Goal: Information Seeking & Learning: Learn about a topic

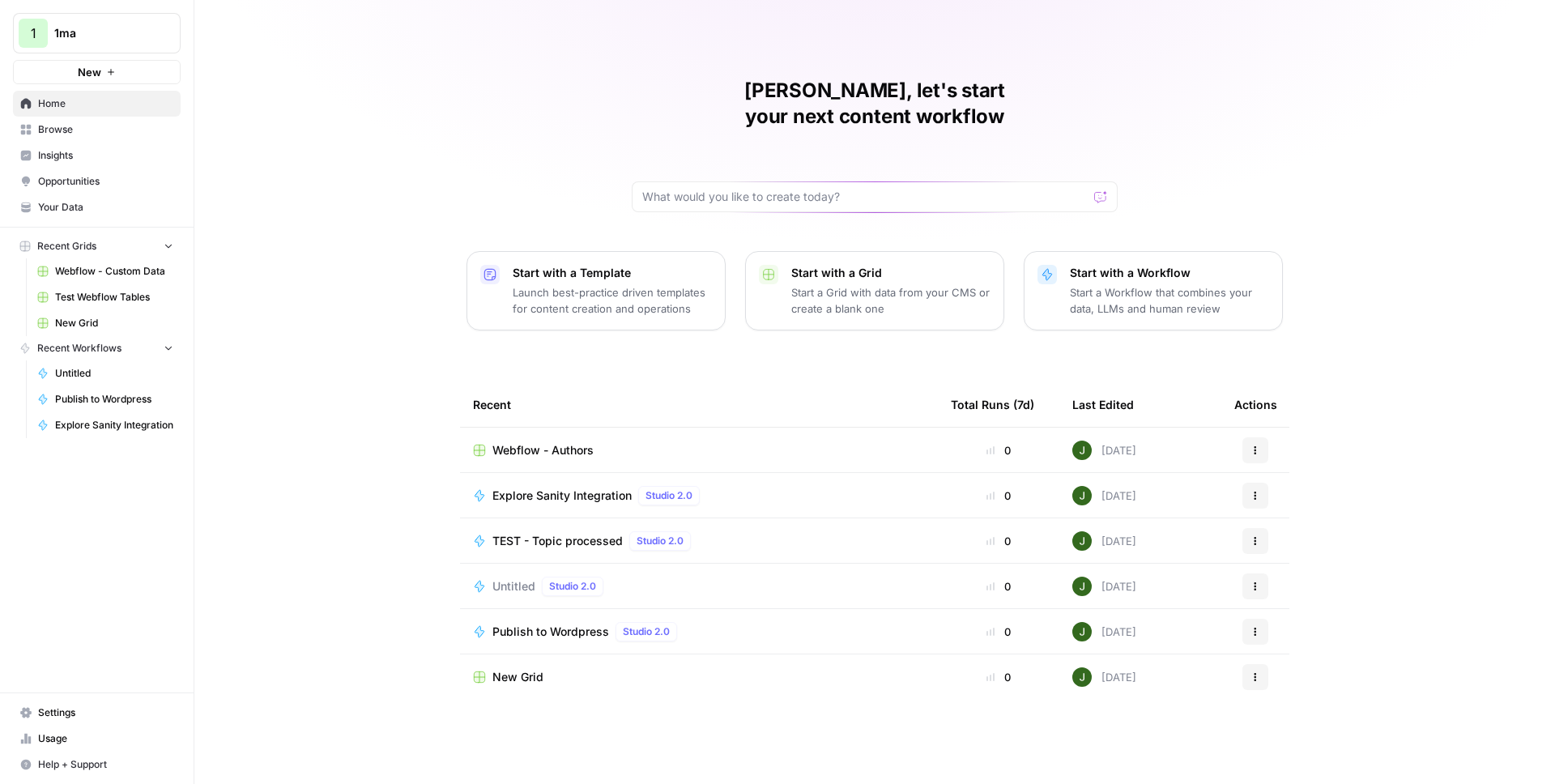
click at [135, 35] on span "1ma" at bounding box center [103, 33] width 98 height 17
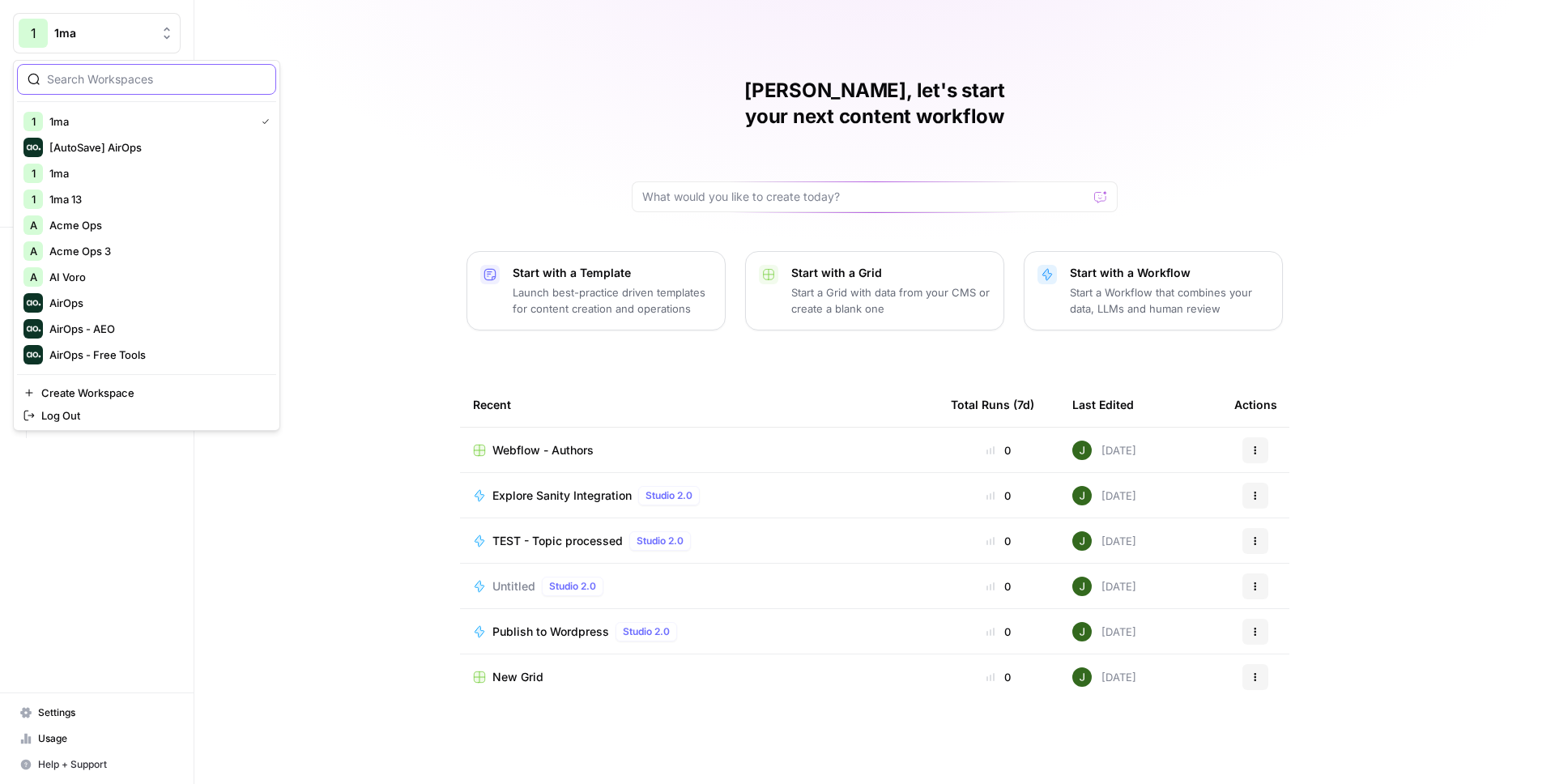
click at [131, 73] on input "search" at bounding box center [156, 79] width 219 height 17
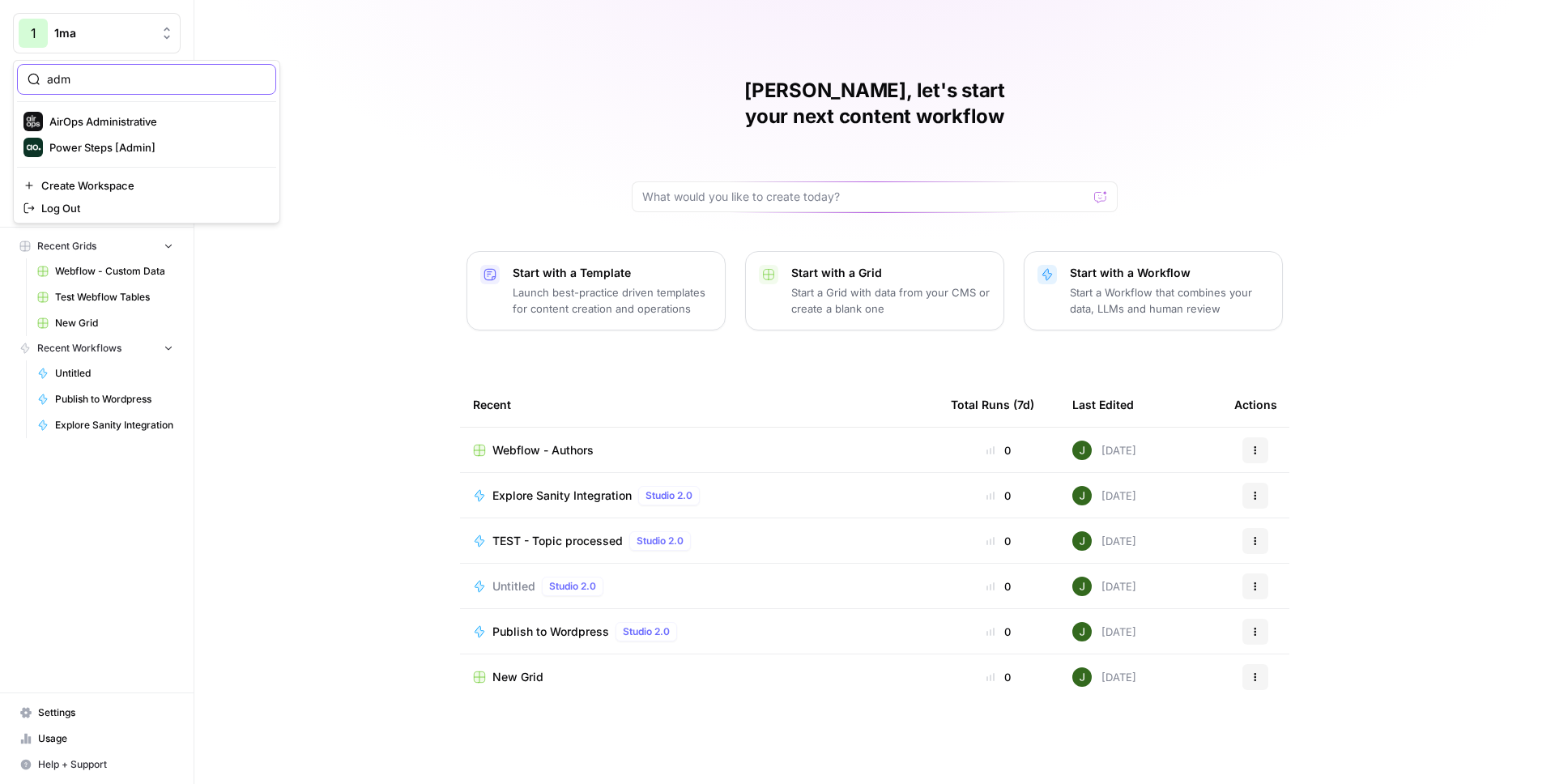
type input "adm"
click at [108, 122] on span "AirOps Administrative" at bounding box center [155, 122] width 213 height 17
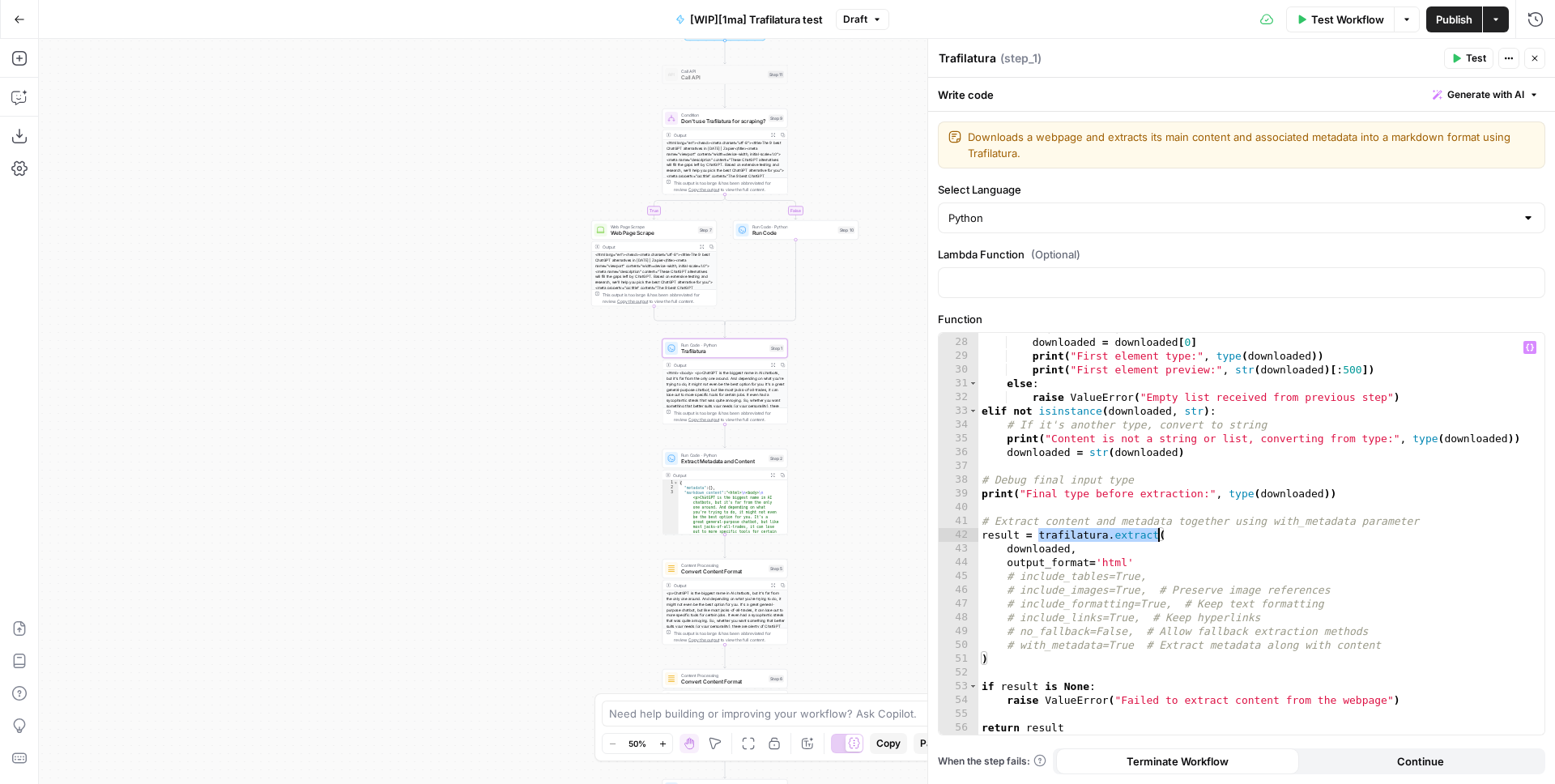
scroll to position [383, 0]
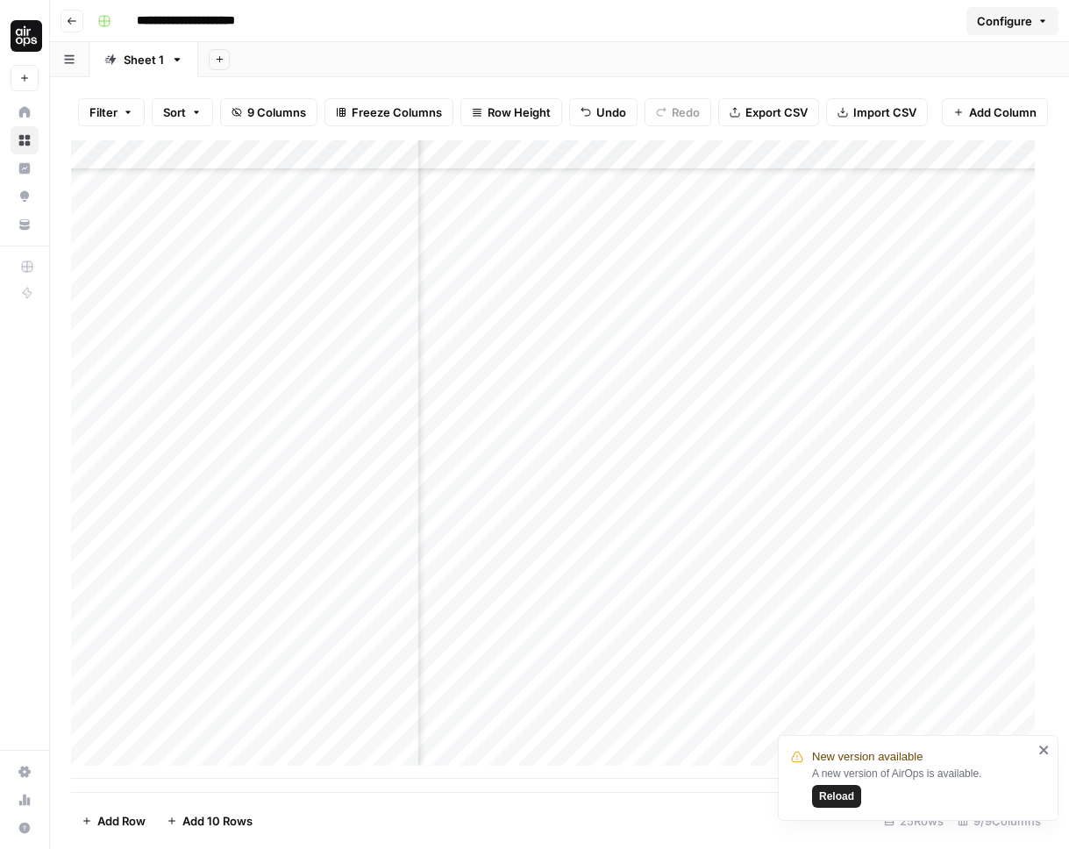
scroll to position [178, 591]
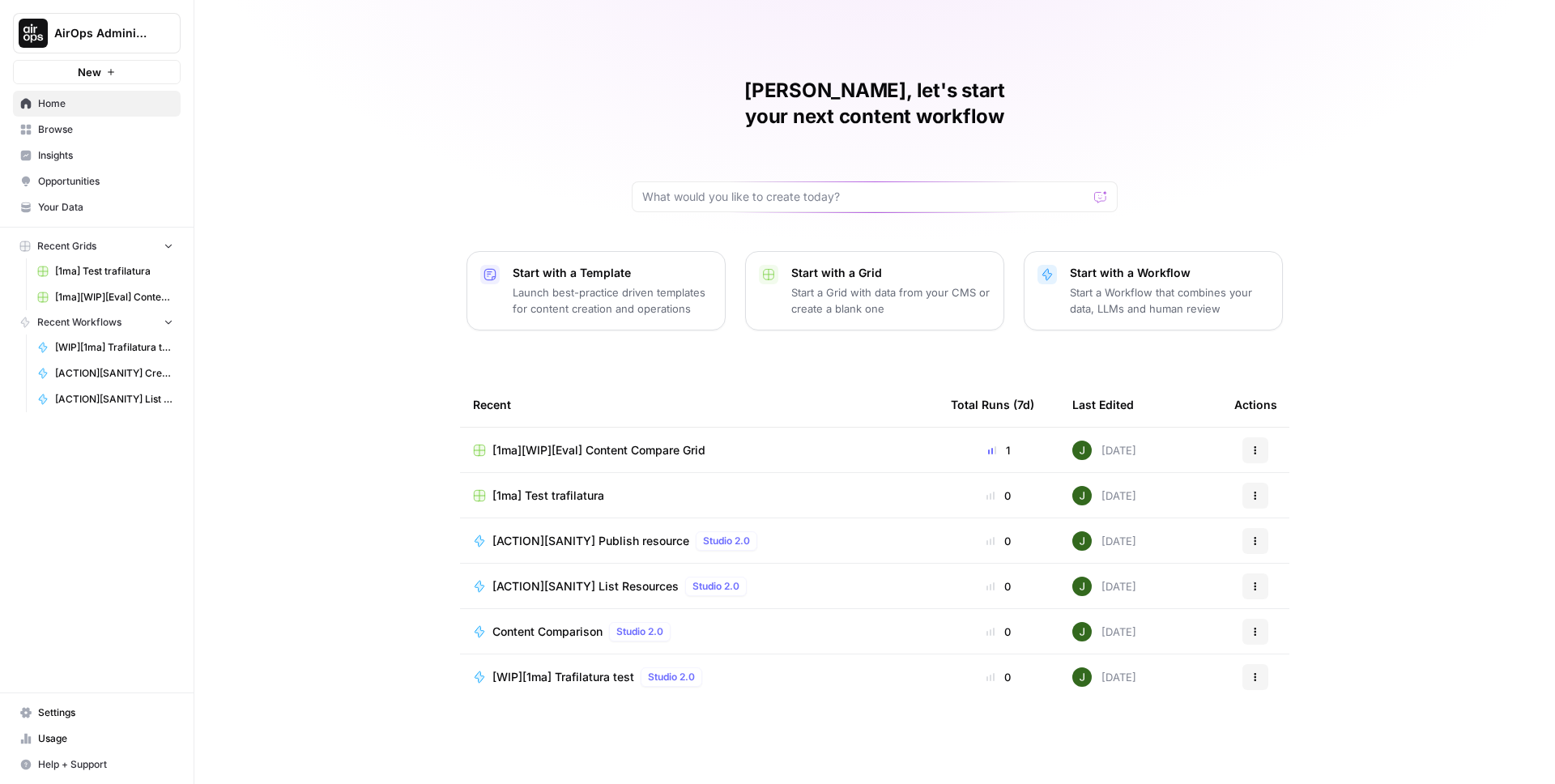
click at [110, 131] on span "Browse" at bounding box center [105, 129] width 135 height 15
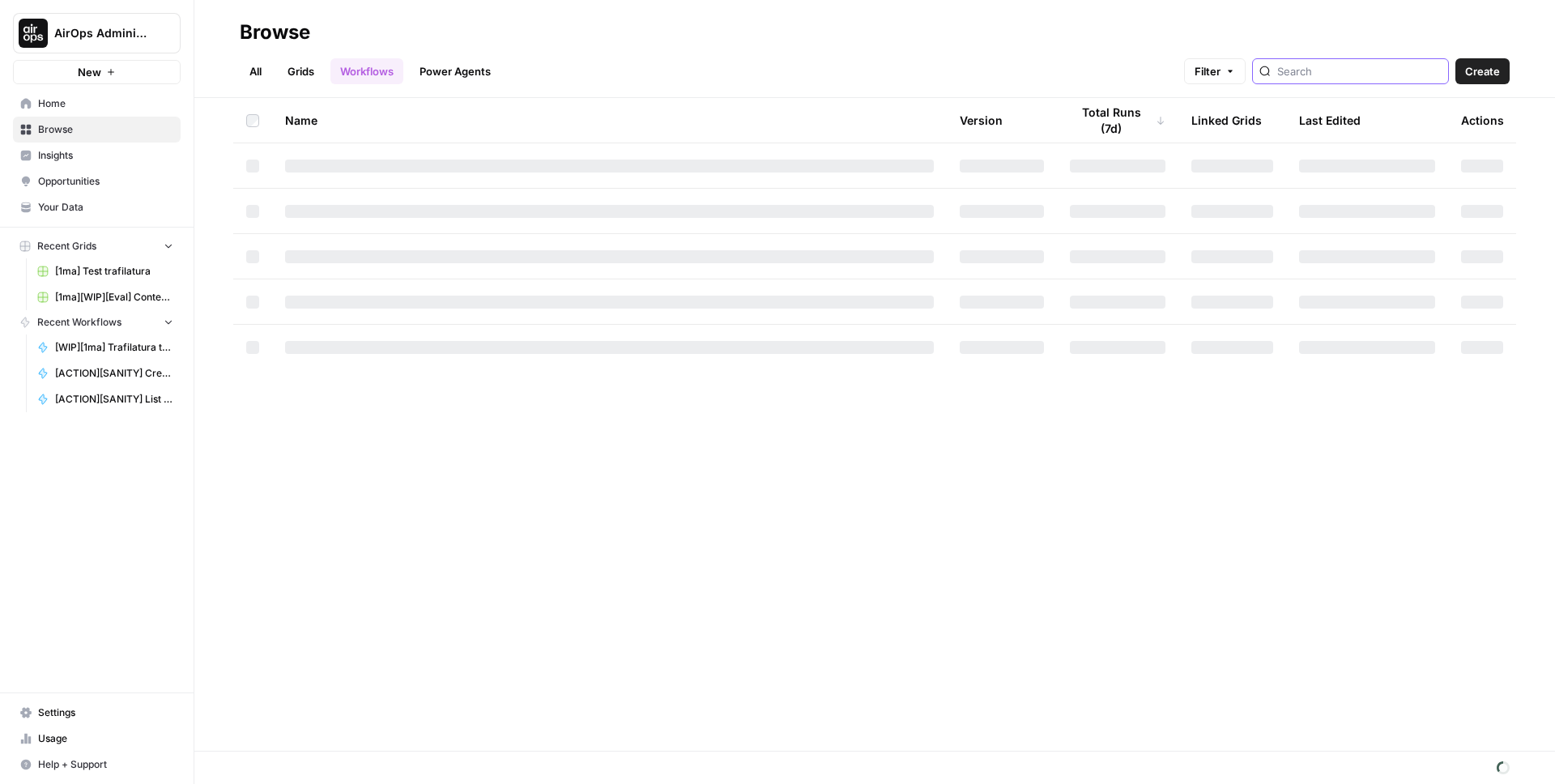
click at [1371, 76] on input "search" at bounding box center [1360, 71] width 164 height 17
click at [1358, 69] on input "content comp" at bounding box center [1360, 71] width 164 height 17
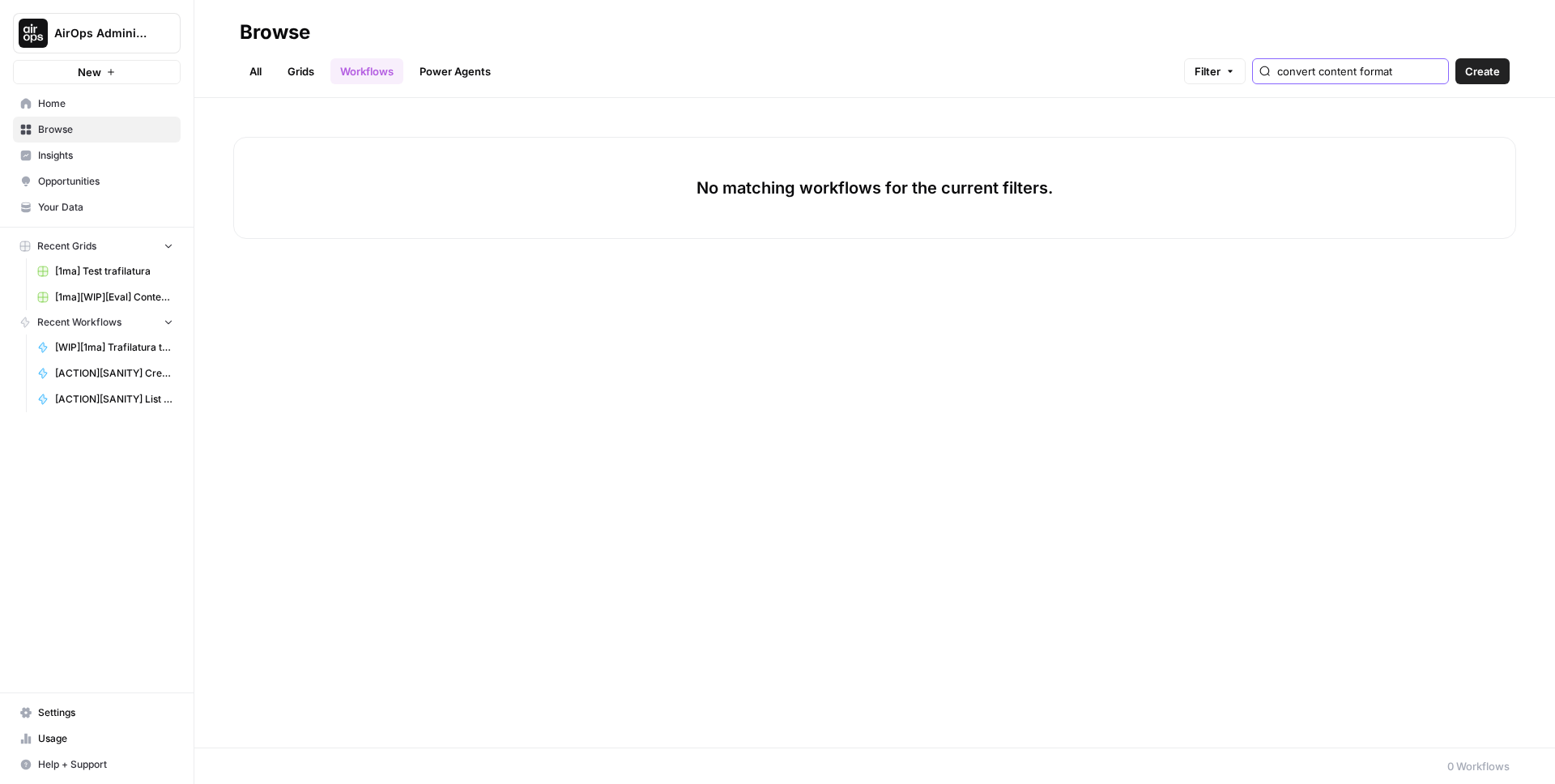
scroll to position [0, 11]
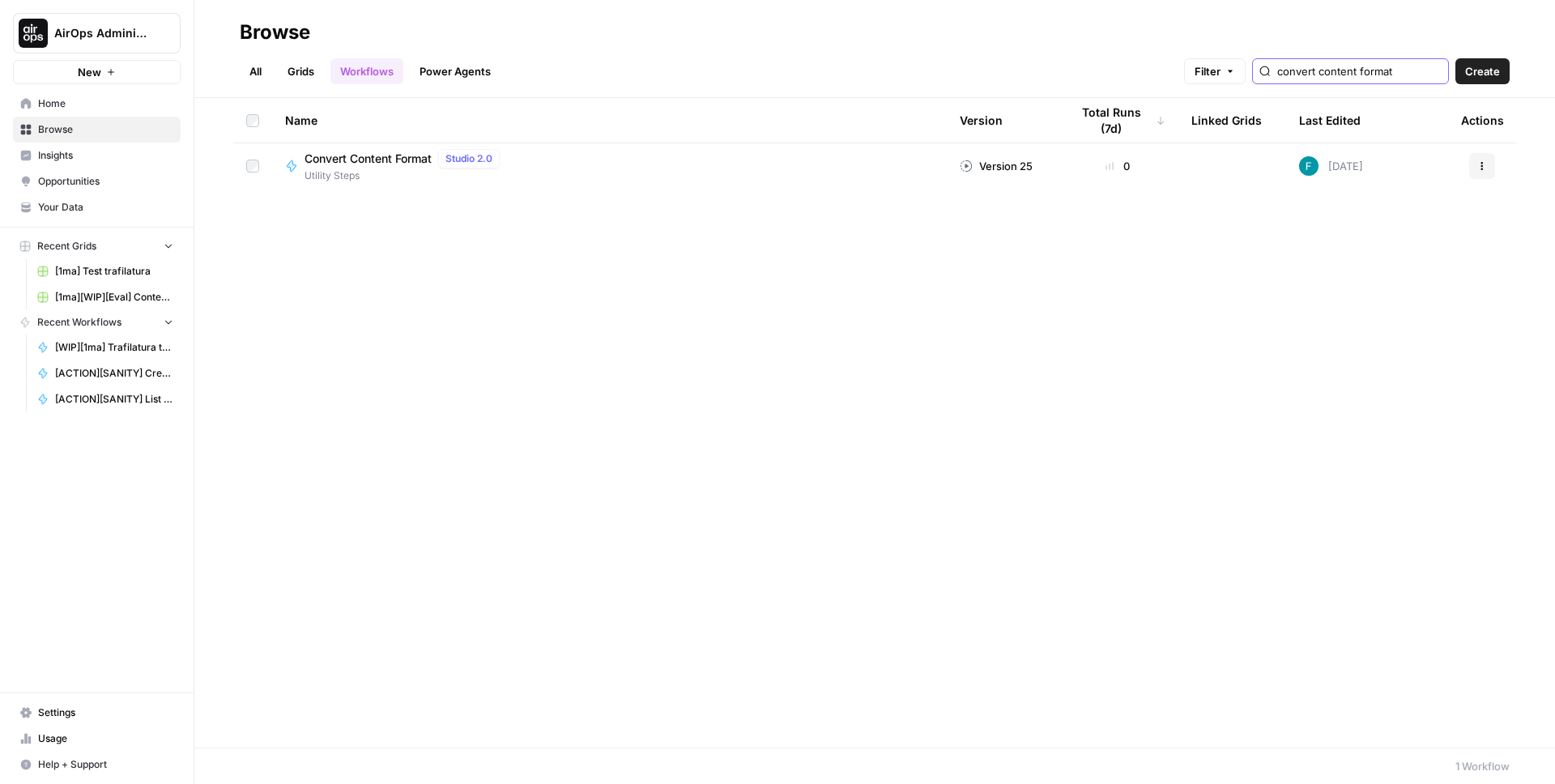
type input "convert content format"
click at [375, 155] on span "Convert Content Format" at bounding box center [369, 159] width 128 height 17
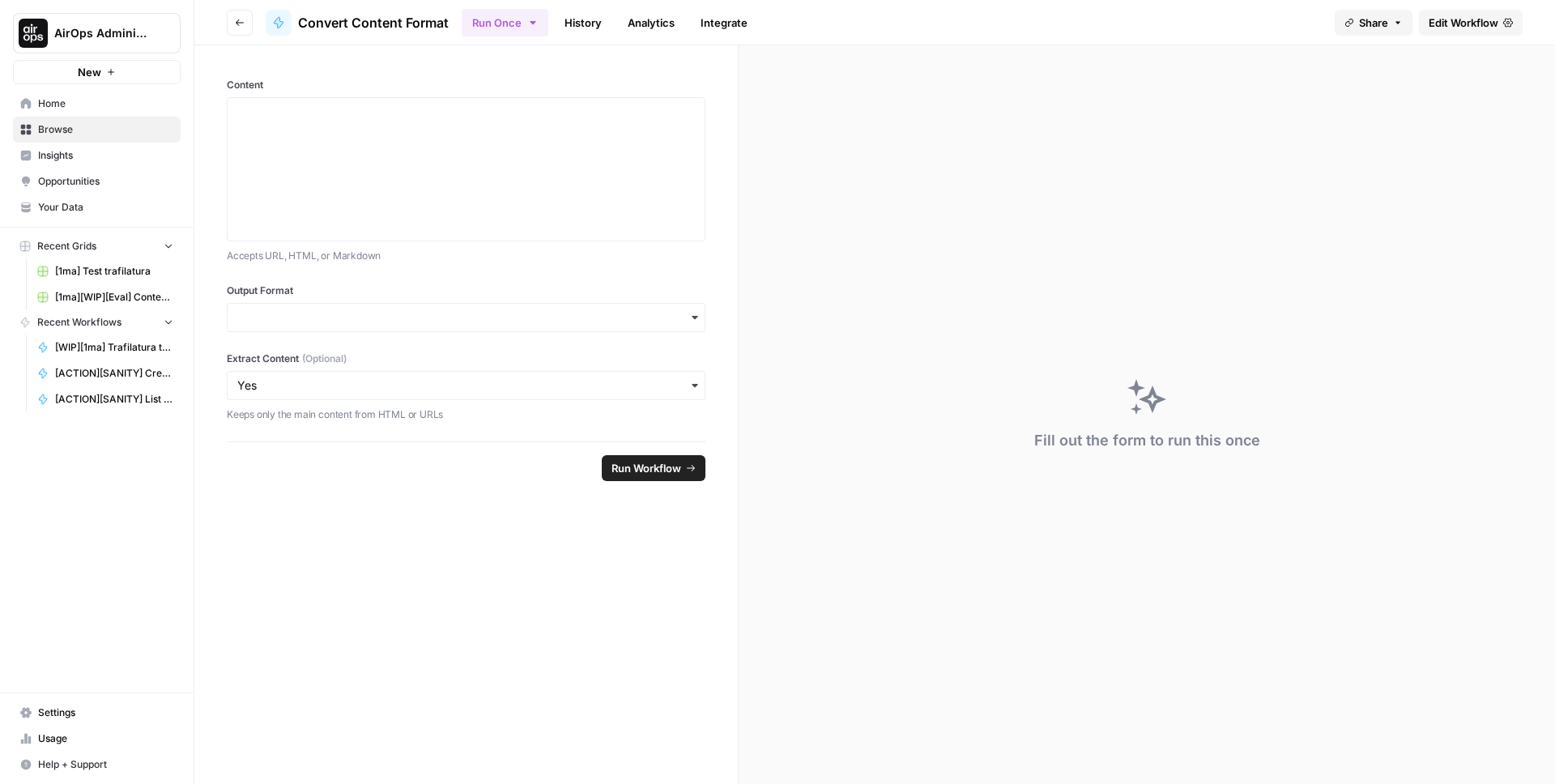
click at [1475, 20] on span "Edit Workflow" at bounding box center [1464, 23] width 69 height 17
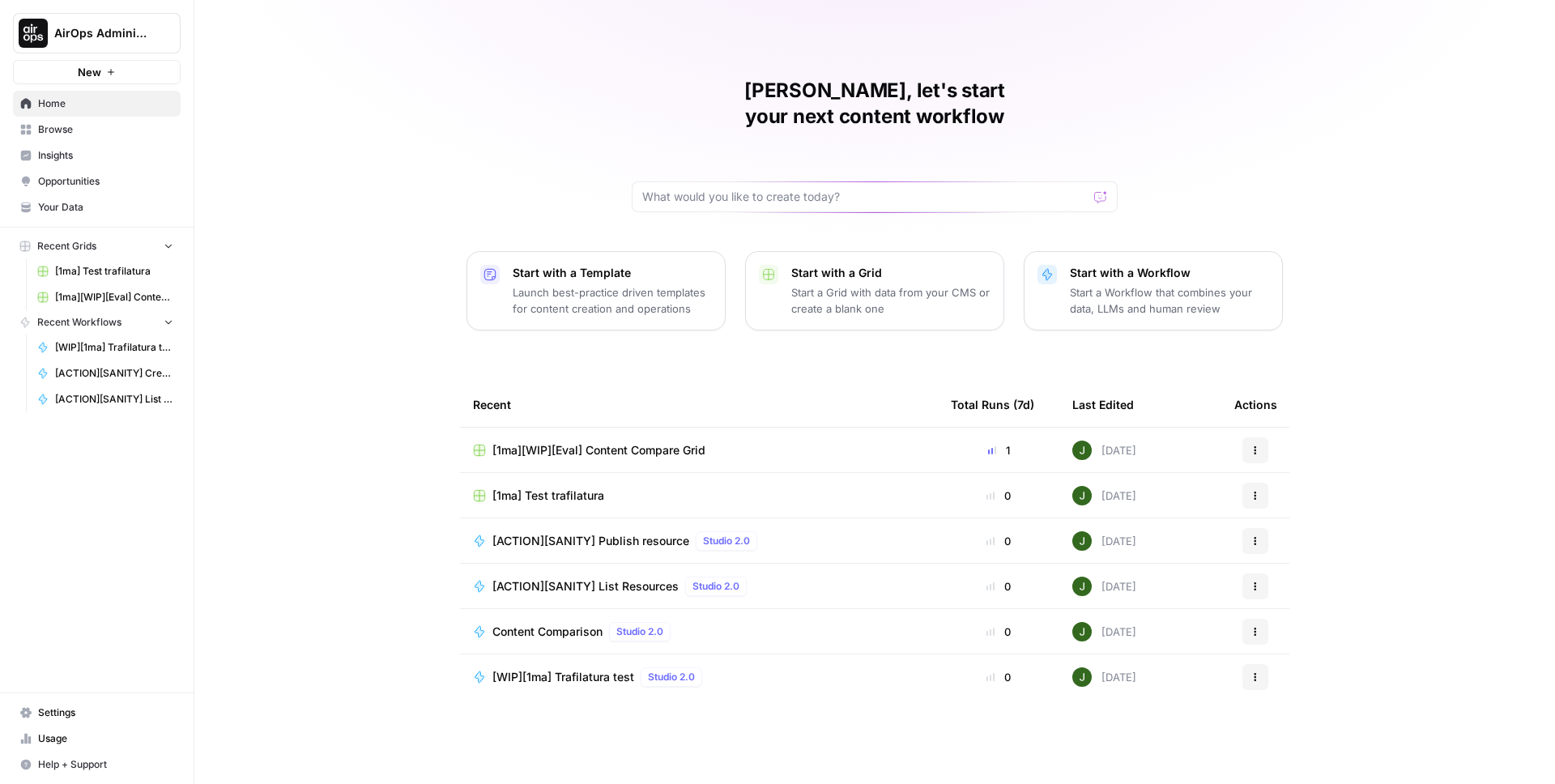
click at [94, 40] on span "AirOps Administrative" at bounding box center [103, 33] width 98 height 17
type input "webfl"
click at [80, 175] on span "Webflow" at bounding box center [155, 174] width 213 height 17
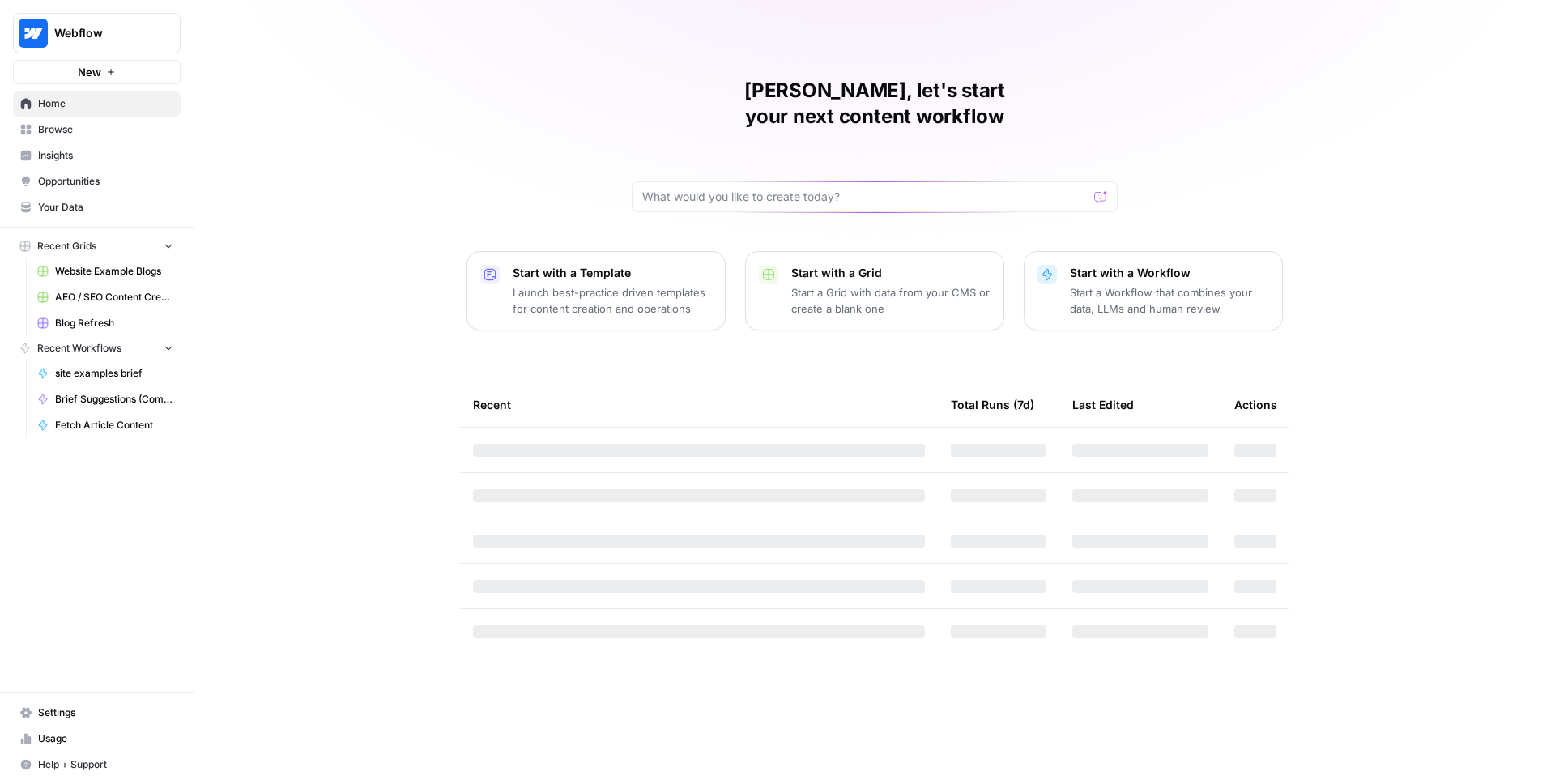
click at [95, 127] on span "Browse" at bounding box center [105, 129] width 135 height 15
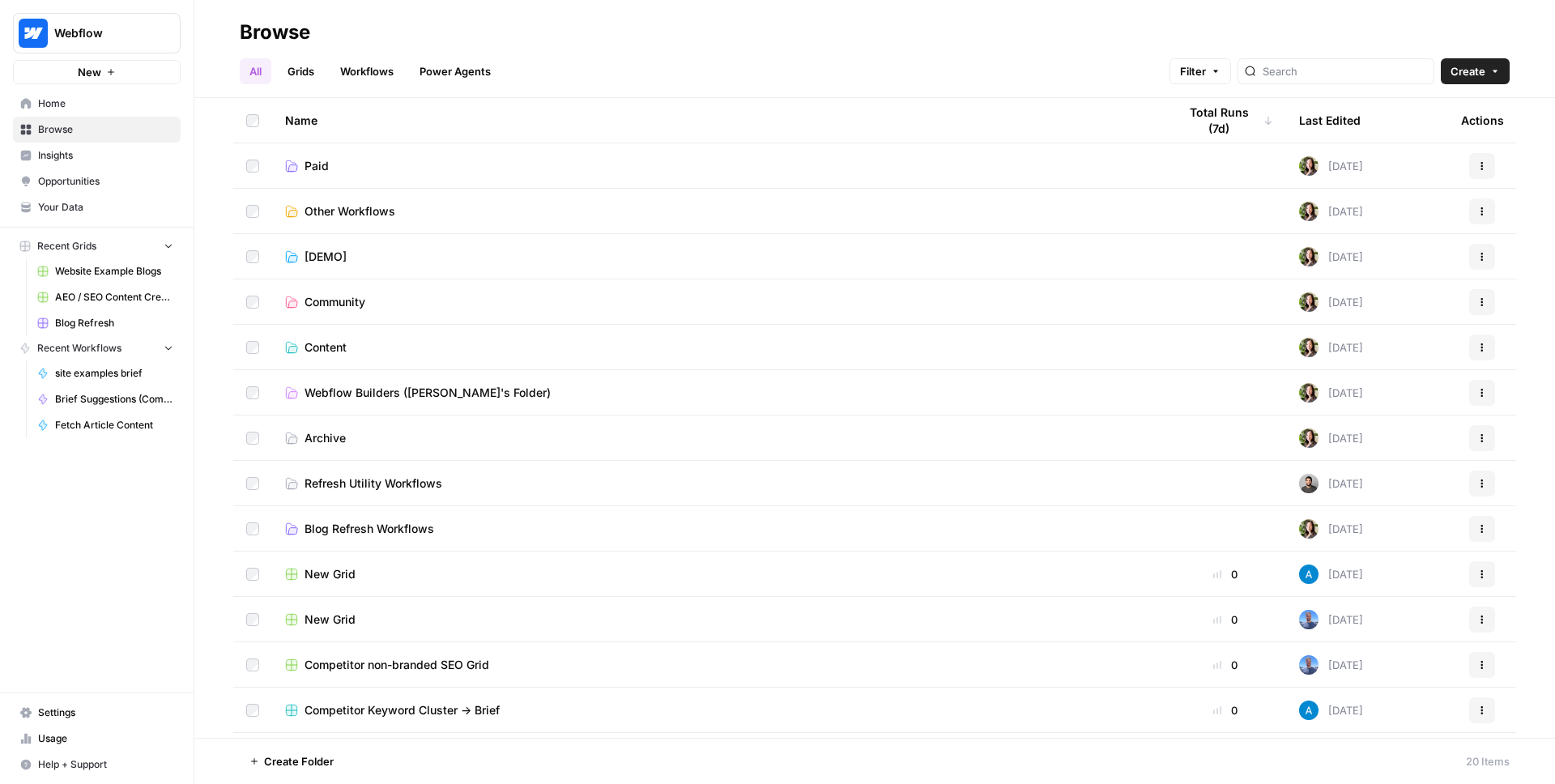
click at [371, 69] on link "Workflows" at bounding box center [367, 71] width 73 height 26
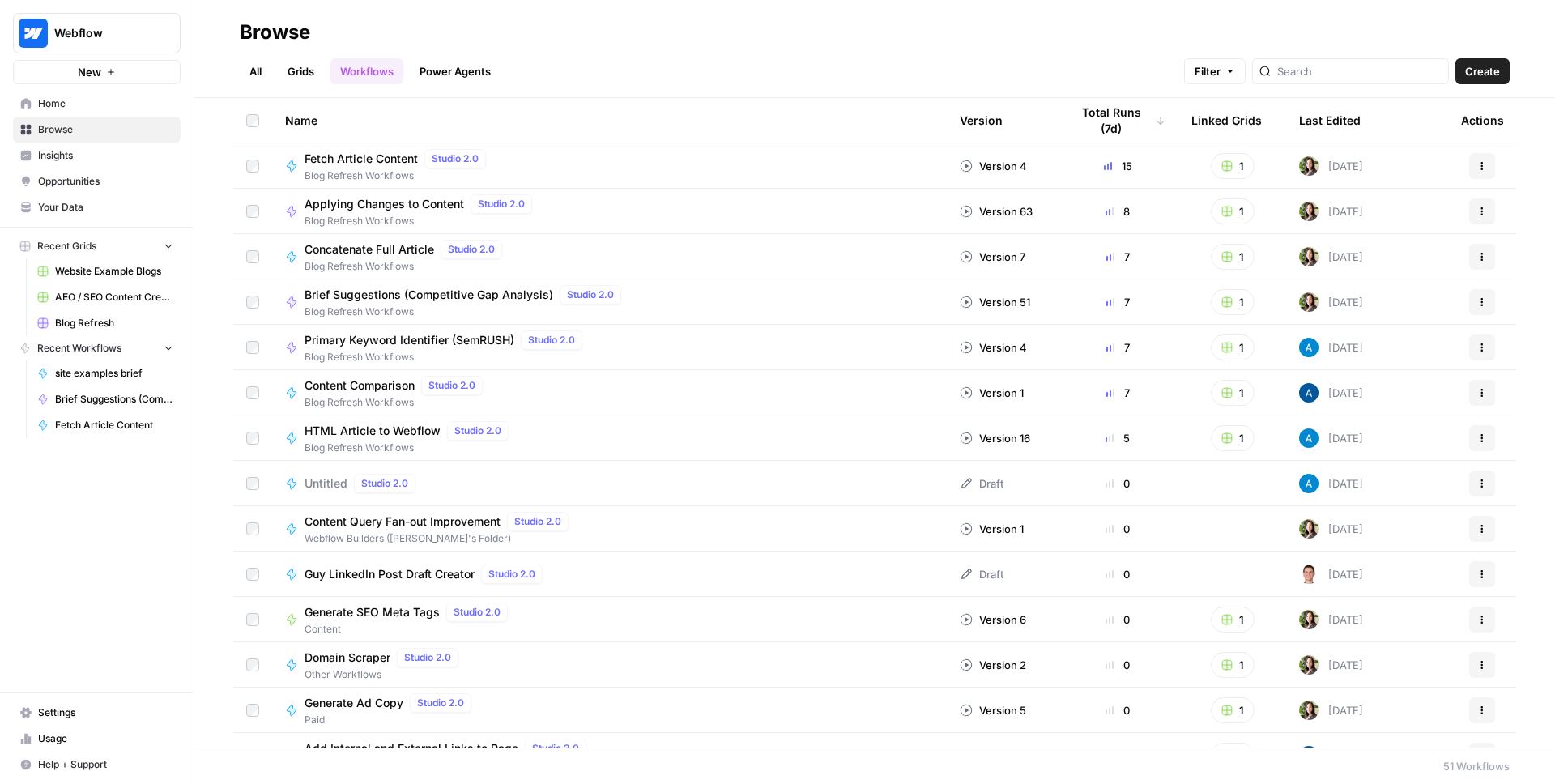
click at [310, 70] on link "Grids" at bounding box center [301, 71] width 46 height 26
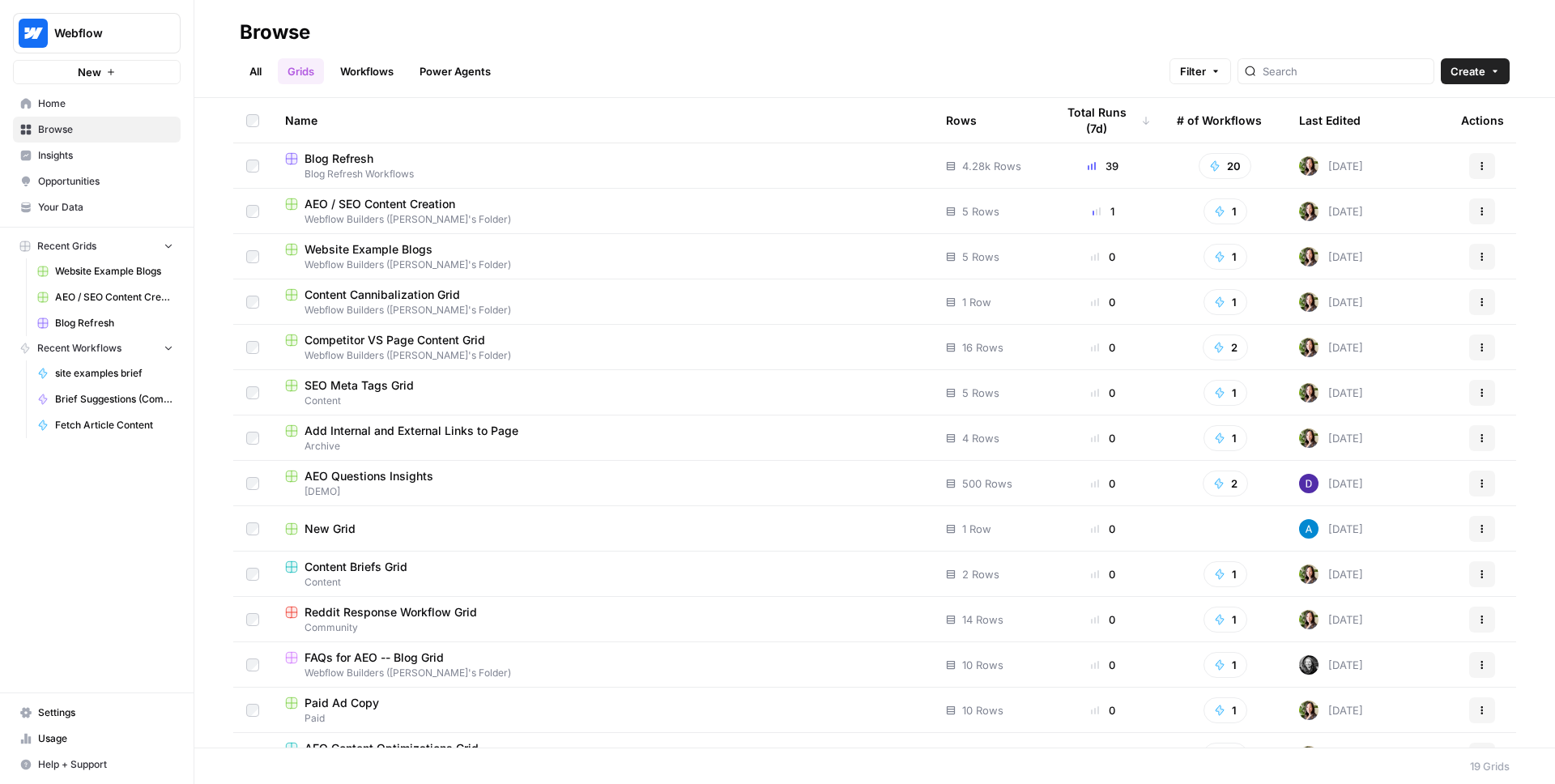
click at [352, 158] on span "Blog Refresh" at bounding box center [339, 159] width 69 height 17
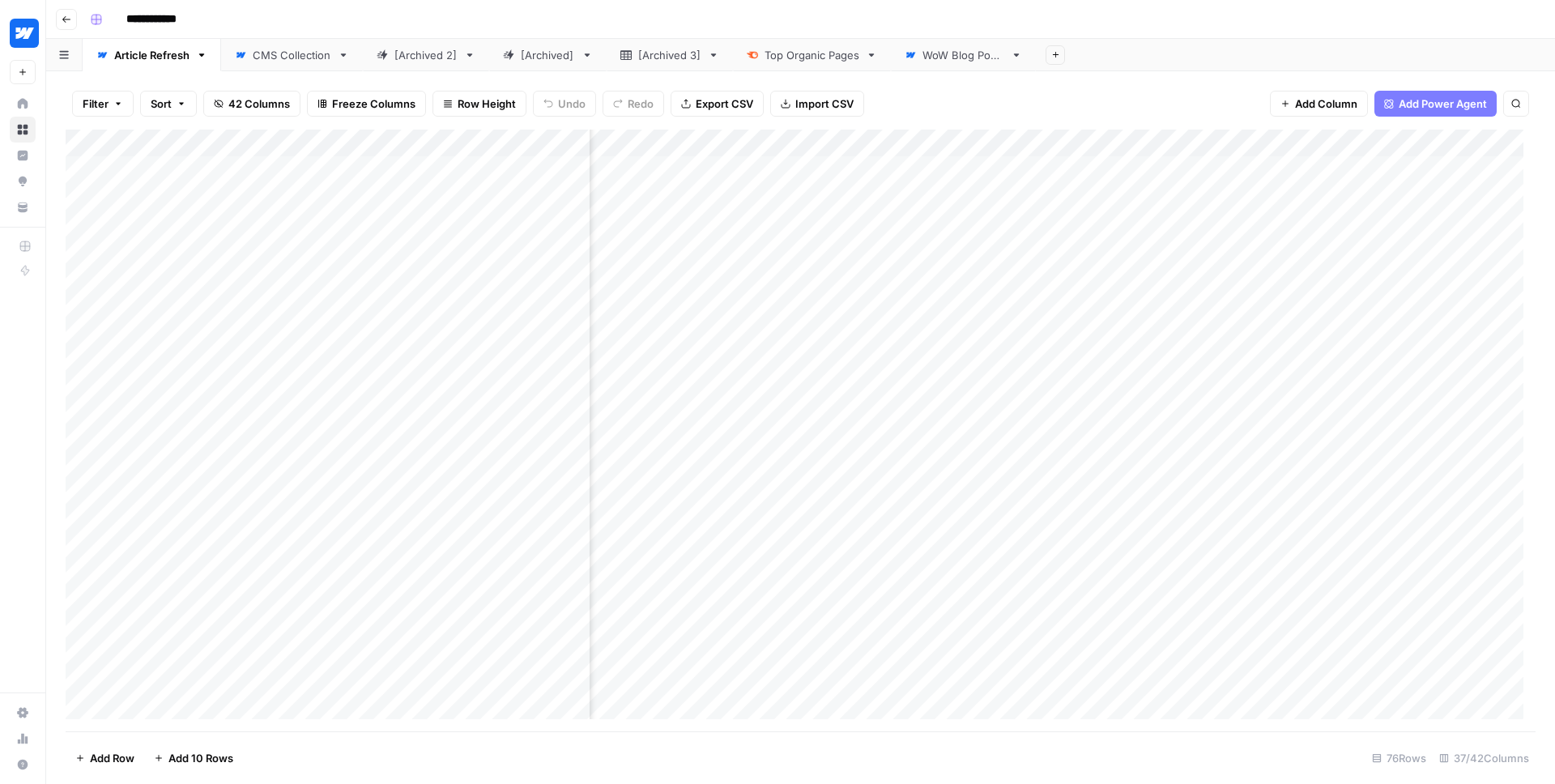
scroll to position [0, 4859]
